Goal: Task Accomplishment & Management: Use online tool/utility

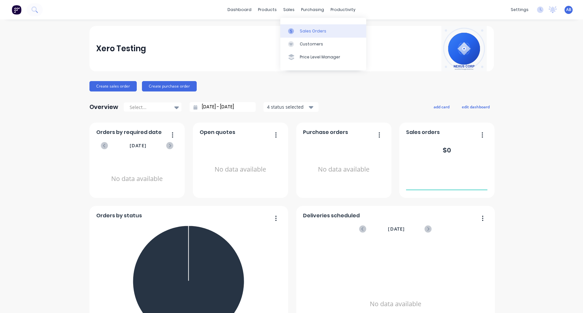
click at [306, 32] on div "Sales Orders" at bounding box center [313, 31] width 27 height 6
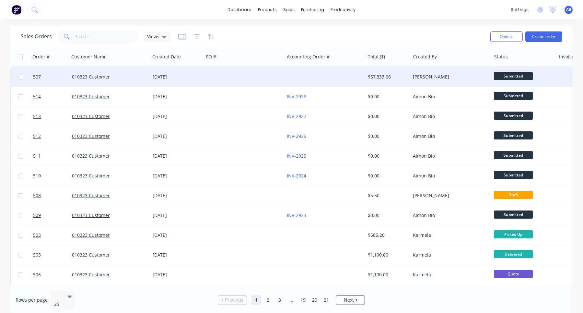
click at [177, 74] on div "11 Jul 2025" at bounding box center [177, 77] width 48 height 6
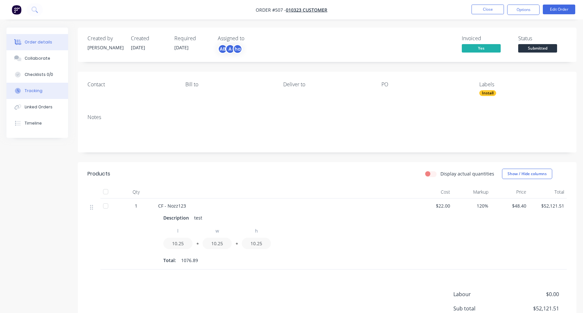
click at [34, 94] on button "Tracking" at bounding box center [37, 91] width 62 height 16
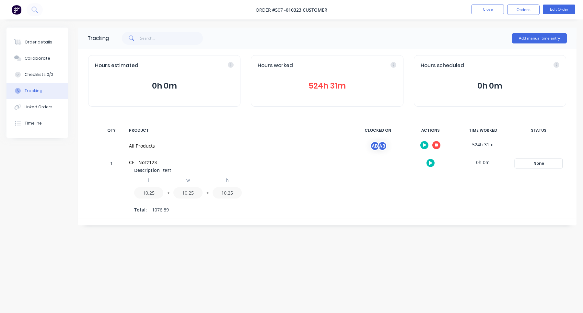
click at [542, 164] on div "None" at bounding box center [538, 163] width 47 height 8
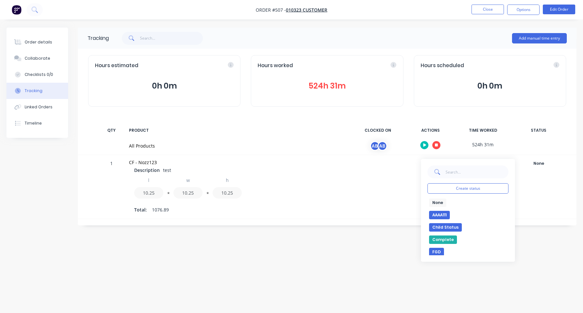
click at [443, 239] on button "Complete" at bounding box center [443, 239] width 28 height 8
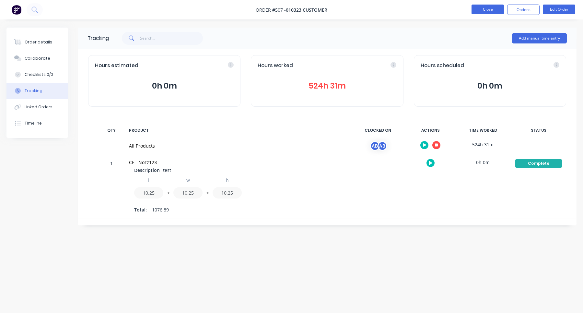
click at [488, 8] on button "Close" at bounding box center [488, 10] width 32 height 10
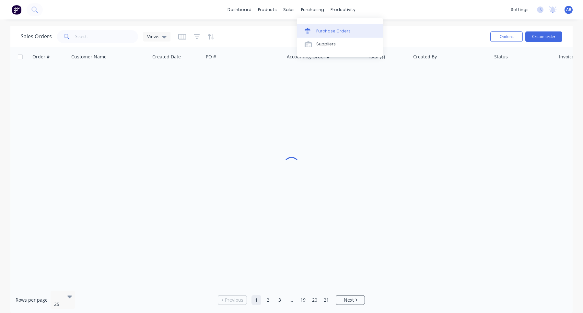
click at [330, 30] on div "Purchase Orders" at bounding box center [333, 31] width 34 height 6
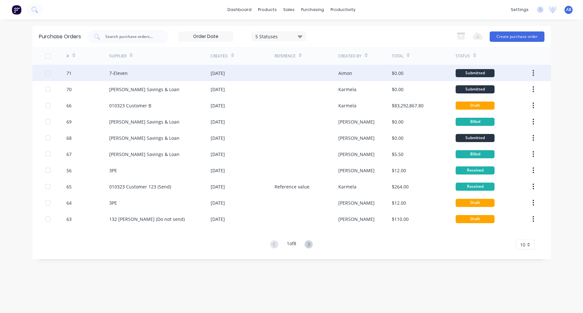
click at [331, 76] on div at bounding box center [307, 73] width 64 height 16
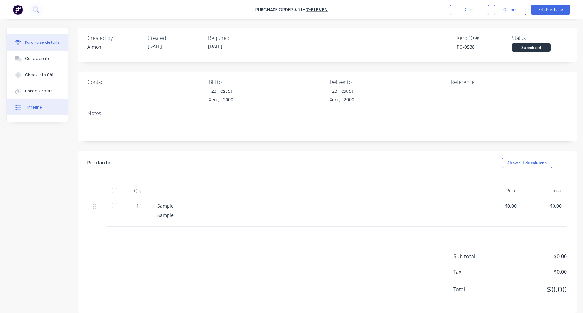
click at [42, 111] on button "Timeline" at bounding box center [37, 107] width 61 height 16
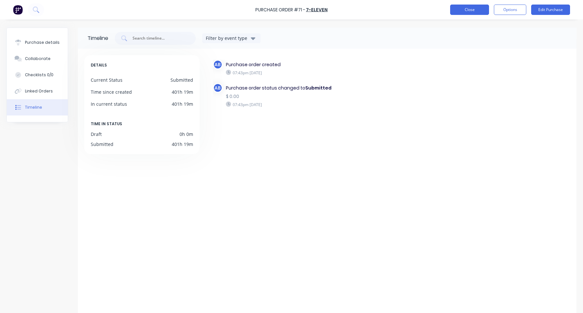
click at [472, 12] on button "Close" at bounding box center [469, 10] width 39 height 10
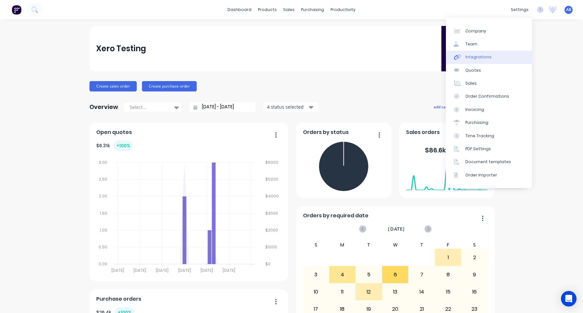
click at [486, 57] on div "Integrations" at bounding box center [478, 57] width 26 height 6
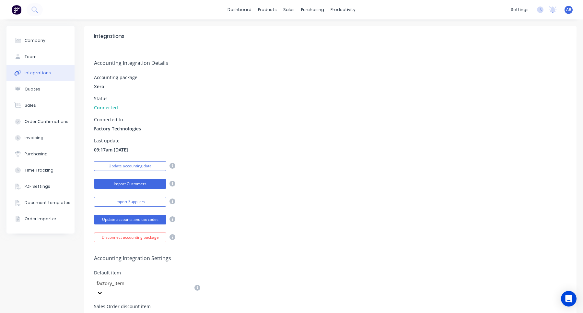
click at [137, 188] on button "Import Customers" at bounding box center [130, 184] width 72 height 10
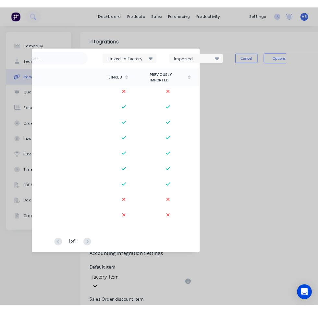
scroll to position [0, 100]
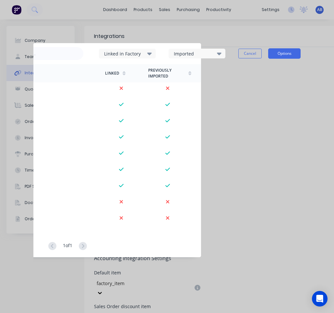
click at [287, 53] on button "Options" at bounding box center [284, 53] width 32 height 10
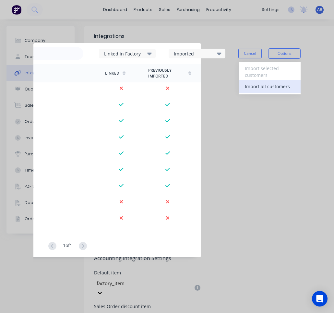
click at [280, 90] on div "Import all customers" at bounding box center [270, 86] width 50 height 9
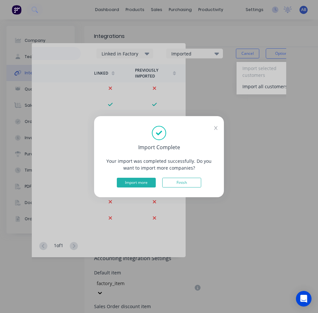
click at [145, 183] on button "Import more" at bounding box center [136, 183] width 39 height 10
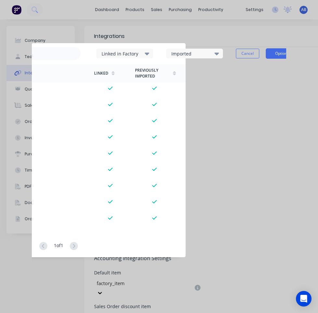
click at [279, 55] on button "Options" at bounding box center [281, 53] width 32 height 10
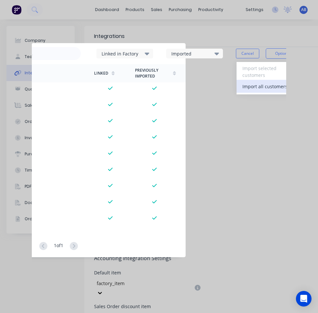
click at [273, 87] on div "Import all customers" at bounding box center [267, 86] width 50 height 9
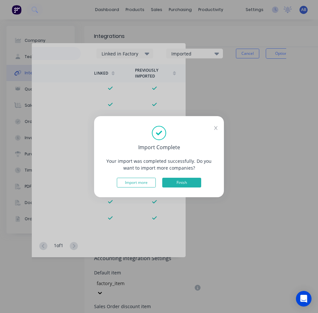
click at [181, 180] on button "Finish" at bounding box center [181, 183] width 39 height 10
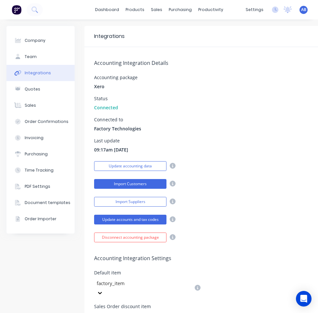
click at [150, 186] on button "Import Customers" at bounding box center [130, 184] width 72 height 10
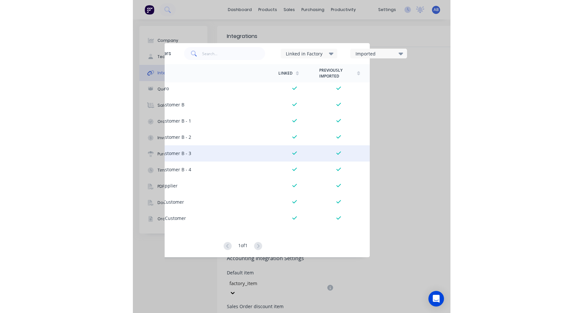
scroll to position [0, 0]
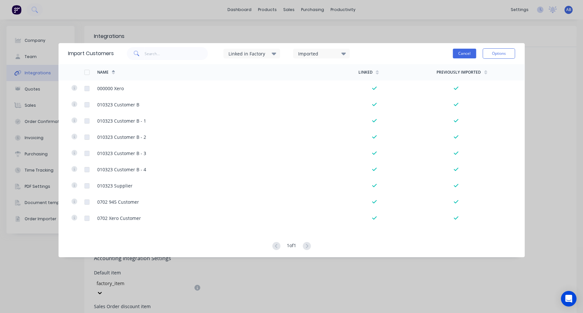
click at [463, 55] on button "Cancel" at bounding box center [464, 54] width 23 height 10
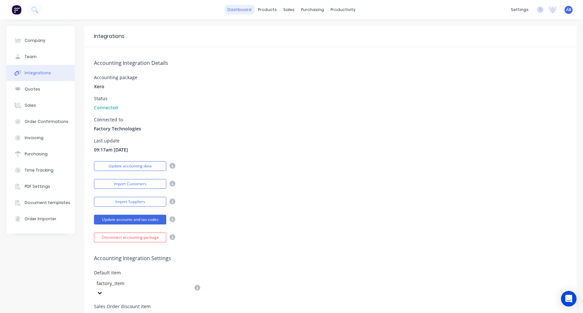
click at [237, 8] on link "dashboard" at bounding box center [239, 10] width 30 height 10
